Goal: Navigation & Orientation: Find specific page/section

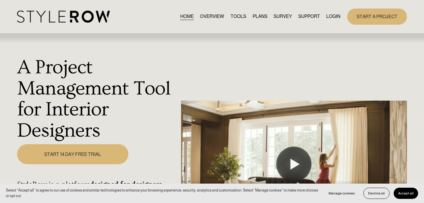
click at [333, 16] on link "LOGIN" at bounding box center [333, 17] width 14 height 8
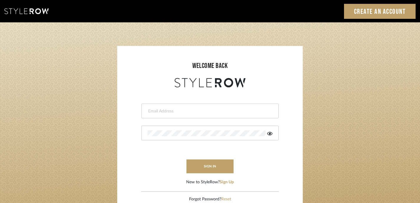
click at [155, 112] on input "email" at bounding box center [208, 111] width 123 height 6
type input "charlotte@designsmiths.us"
click at [215, 165] on button "sign in" at bounding box center [209, 167] width 47 height 14
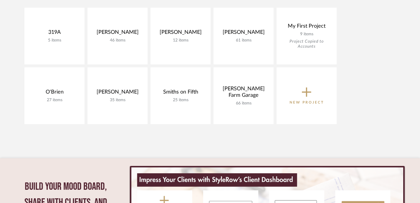
scroll to position [141, 0]
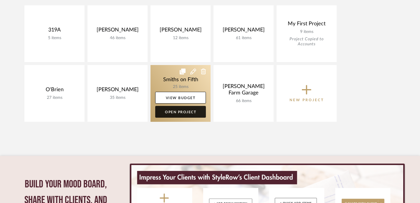
click at [178, 112] on link "Open Project" at bounding box center [180, 112] width 51 height 12
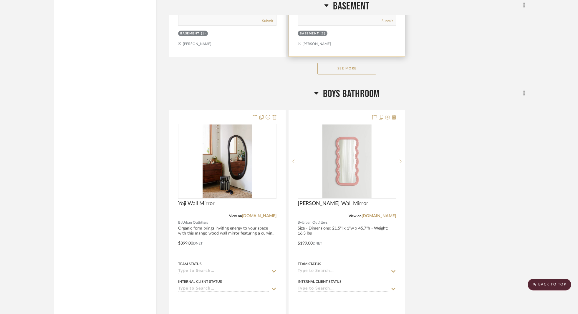
scroll to position [1314, 0]
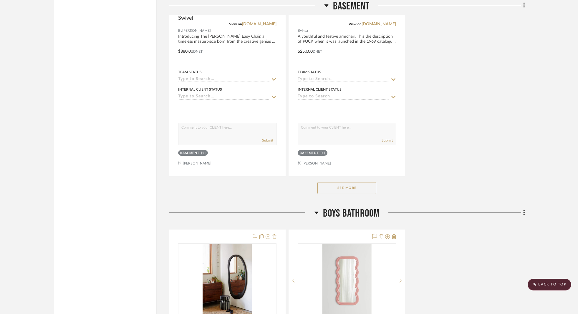
click at [342, 187] on button "See More" at bounding box center [346, 188] width 59 height 12
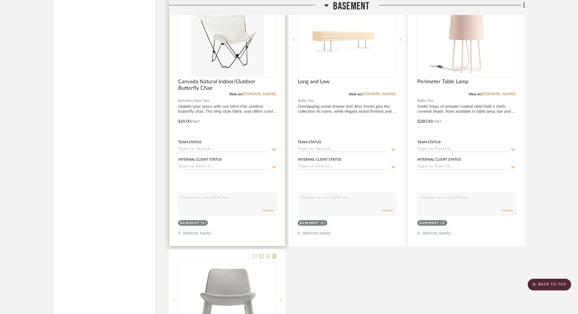
scroll to position [1734, 0]
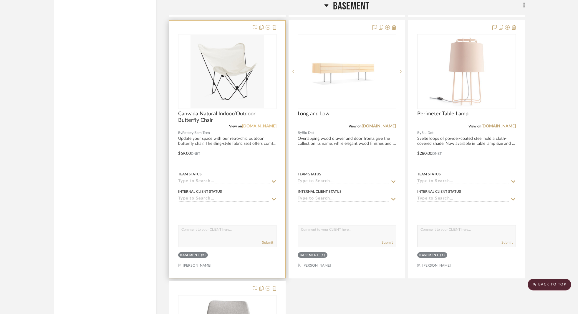
click at [265, 124] on link "[DOMAIN_NAME]" at bounding box center [259, 126] width 34 height 4
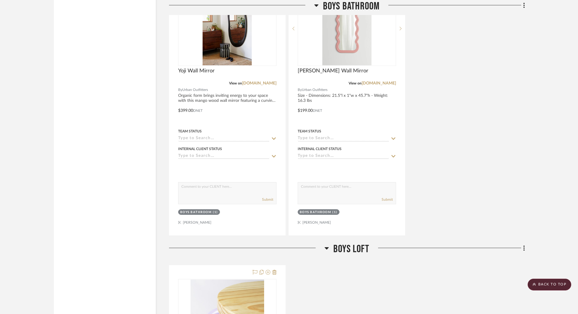
scroll to position [2538, 0]
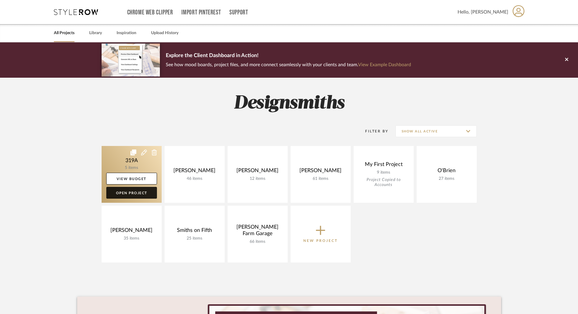
click at [132, 195] on link "Open Project" at bounding box center [131, 193] width 51 height 12
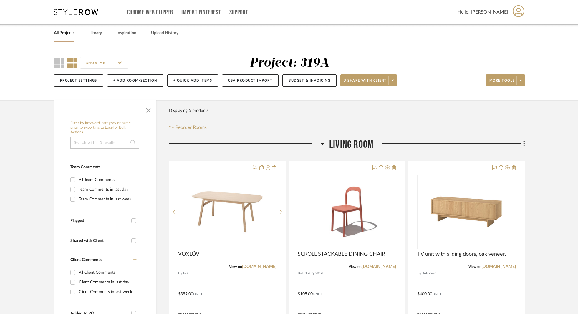
click at [419, 12] on span "Hello, [PERSON_NAME]" at bounding box center [482, 12] width 51 height 7
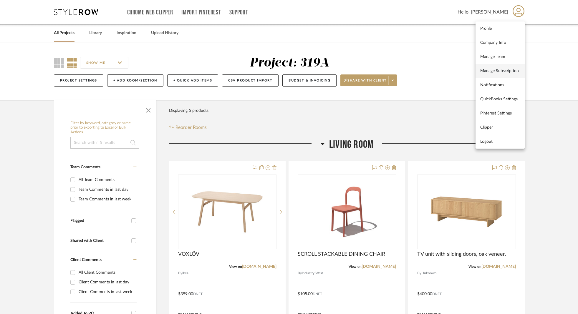
click at [419, 75] on link "Manage Subscription" at bounding box center [499, 71] width 49 height 14
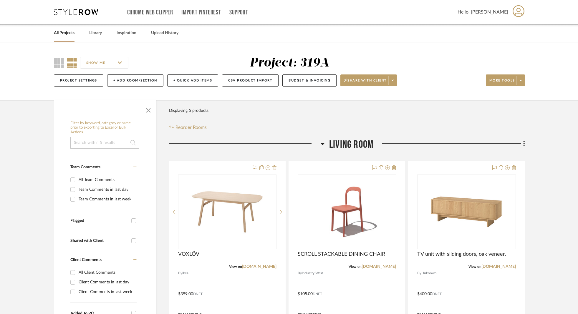
click at [63, 32] on link "All Projects" at bounding box center [64, 33] width 21 height 8
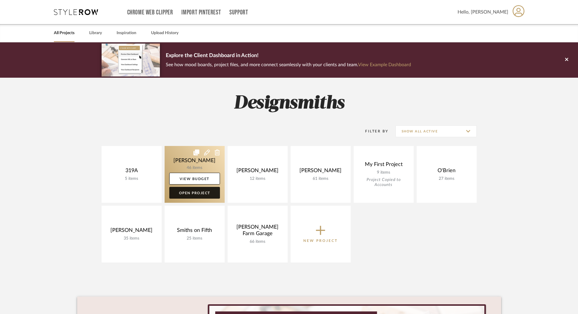
click at [183, 195] on link "Open Project" at bounding box center [194, 193] width 51 height 12
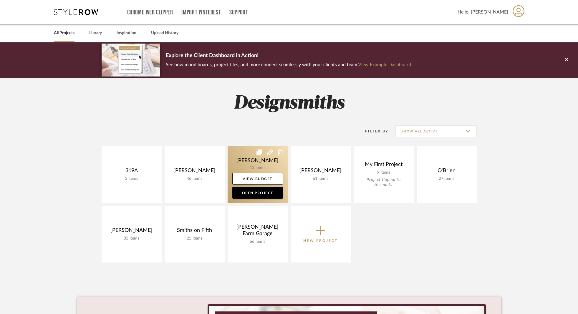
click at [259, 166] on link at bounding box center [258, 174] width 60 height 57
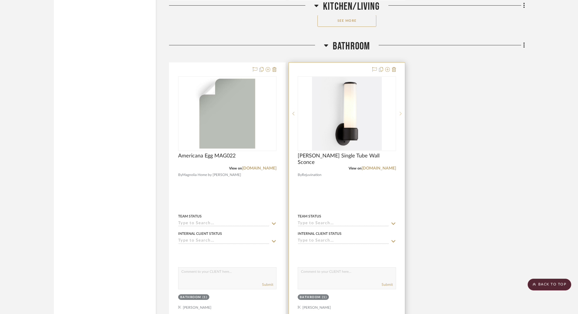
scroll to position [976, 0]
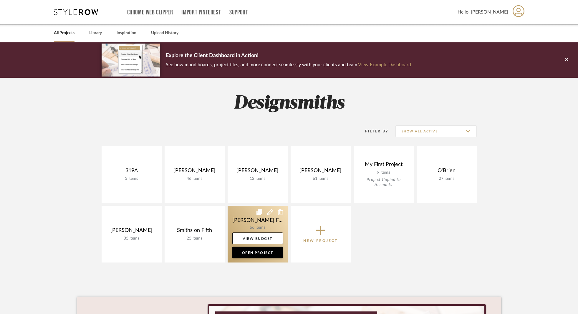
click at [270, 203] on link at bounding box center [258, 234] width 60 height 57
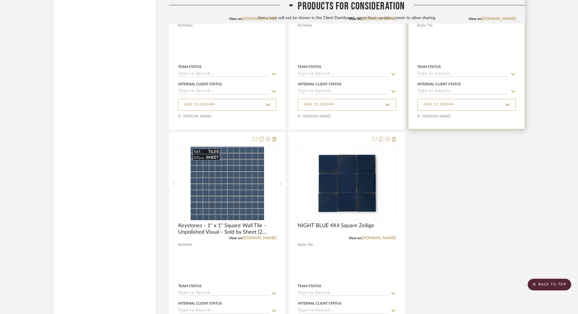
scroll to position [6156, 0]
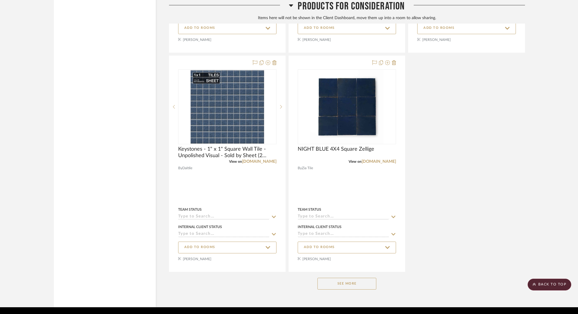
click at [349, 203] on button "See More" at bounding box center [346, 284] width 59 height 12
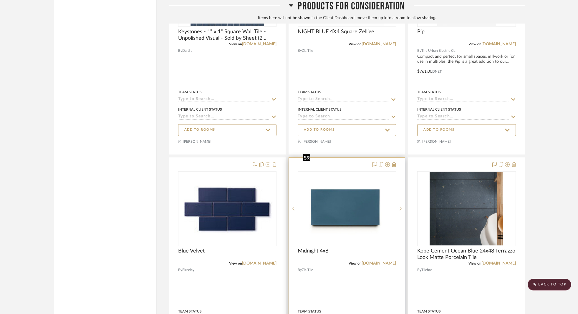
scroll to position [6375, 0]
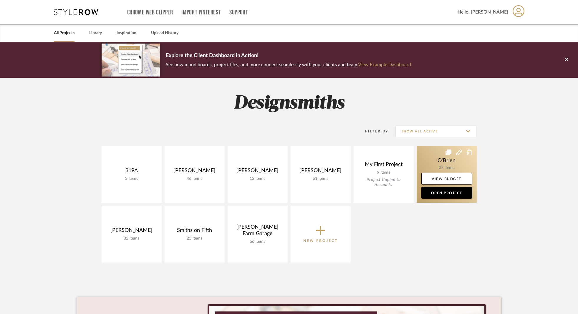
click at [419, 162] on link at bounding box center [447, 174] width 60 height 57
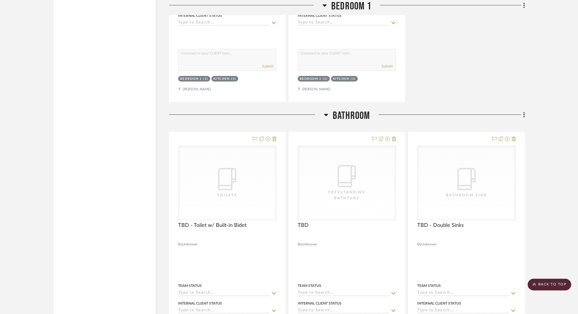
scroll to position [5774, 0]
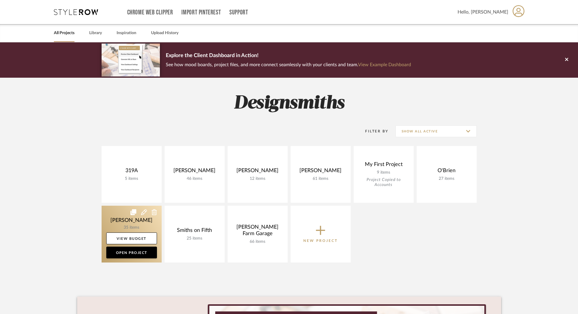
click at [130, 203] on link at bounding box center [132, 234] width 60 height 57
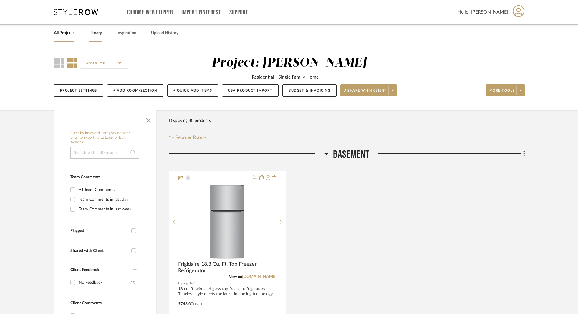
drag, startPoint x: 93, startPoint y: 34, endPoint x: 97, endPoint y: 36, distance: 4.9
click at [93, 34] on link "Library" at bounding box center [95, 33] width 13 height 8
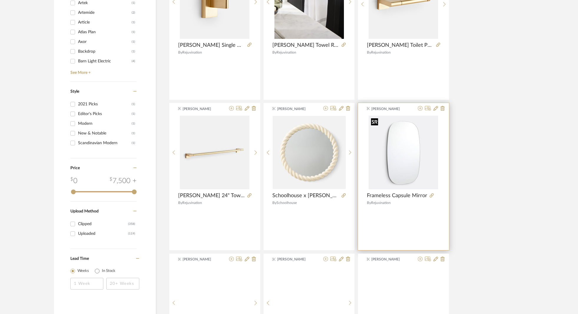
scroll to position [740, 0]
